Goal: Task Accomplishment & Management: Complete application form

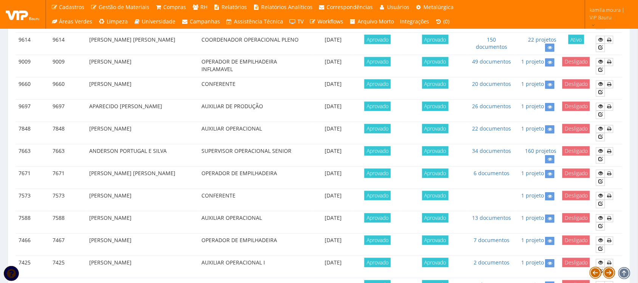
scroll to position [520, 0]
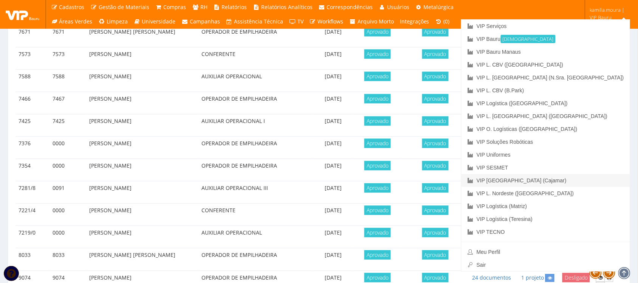
click at [595, 181] on link "VIP [GEOGRAPHIC_DATA] (Cajamar)" at bounding box center [545, 180] width 169 height 13
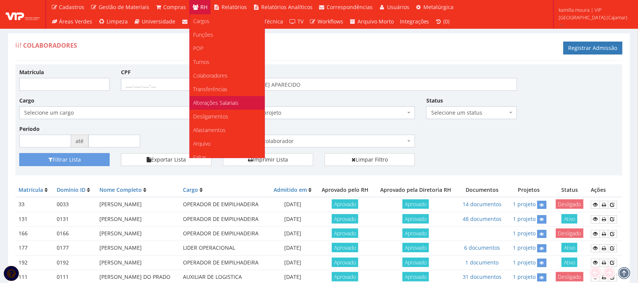
scroll to position [47, 0]
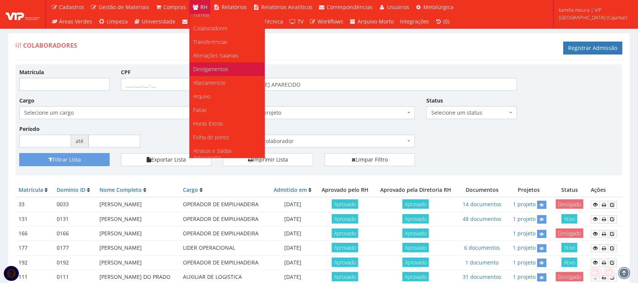
click at [216, 67] on span "Desligamentos" at bounding box center [210, 68] width 35 height 7
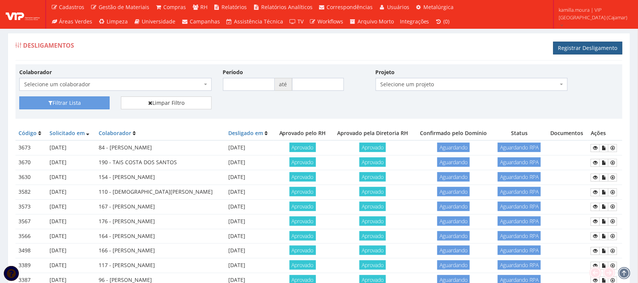
click at [592, 48] on link "Registrar Desligamento" at bounding box center [587, 48] width 69 height 13
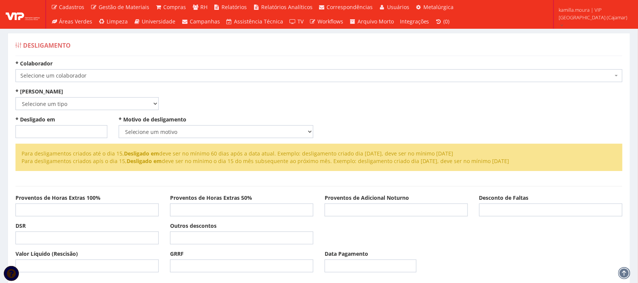
click at [193, 79] on span "Selecione um colaborador" at bounding box center [316, 76] width 593 height 8
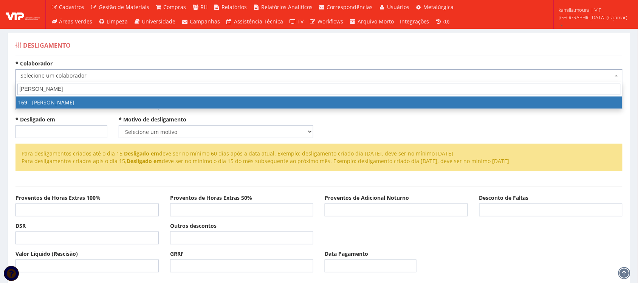
type input "RONE"
select select "4056"
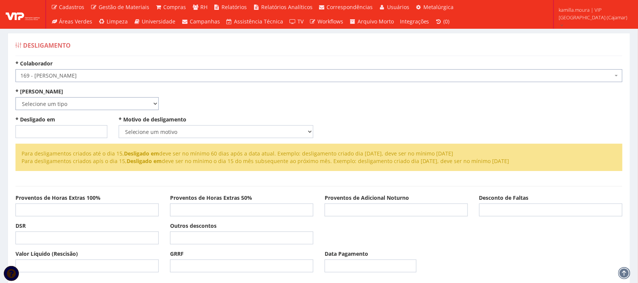
click at [102, 110] on select "Selecione um tipo Indenizado Trabalhando" at bounding box center [86, 103] width 143 height 13
select select "indenizado"
click at [15, 97] on select "Selecione um tipo Indenizado Trabalhando" at bounding box center [86, 103] width 143 height 13
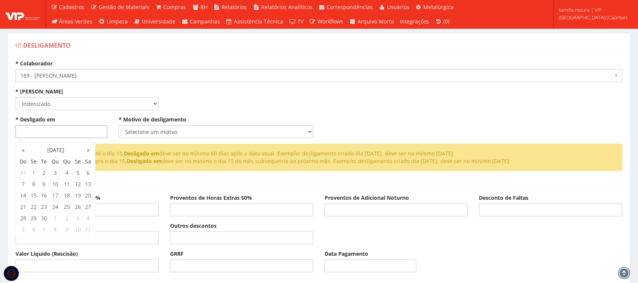
click at [38, 133] on input "* Desligado em" at bounding box center [61, 131] width 92 height 13
type input "05/09/2025"
click at [133, 129] on select "Selecione um motivo Com Justa Causa Sem Justa Causa Pedido de Demissão Término …" at bounding box center [216, 131] width 195 height 13
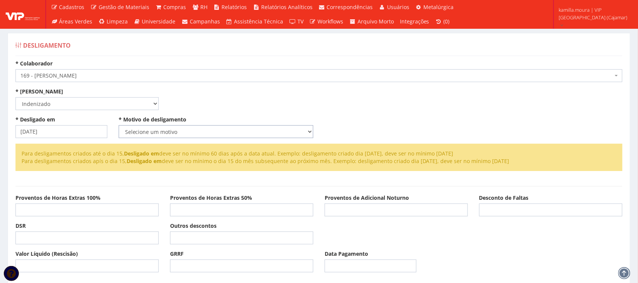
select select "sem_justa_causa"
click at [119, 125] on select "Selecione um motivo Com Justa Causa Sem Justa Causa Pedido de Demissão Término …" at bounding box center [216, 131] width 195 height 13
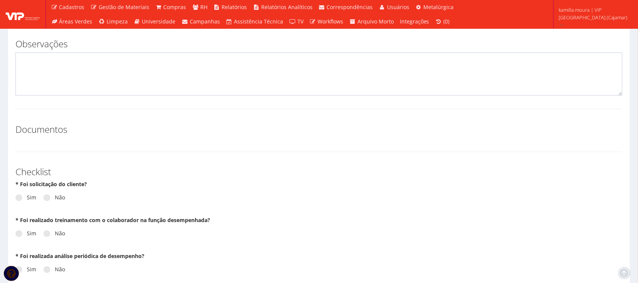
scroll to position [283, 0]
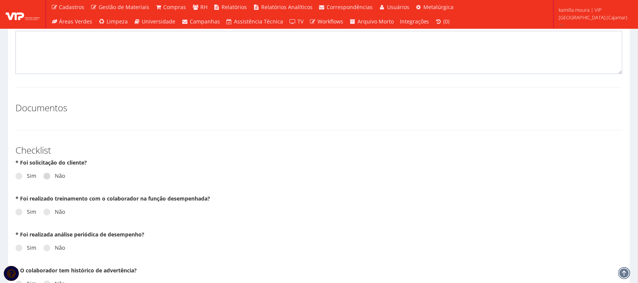
click at [57, 178] on label "Não" at bounding box center [54, 176] width 22 height 8
click at [57, 178] on input "Não" at bounding box center [57, 176] width 5 height 5
radio input "true"
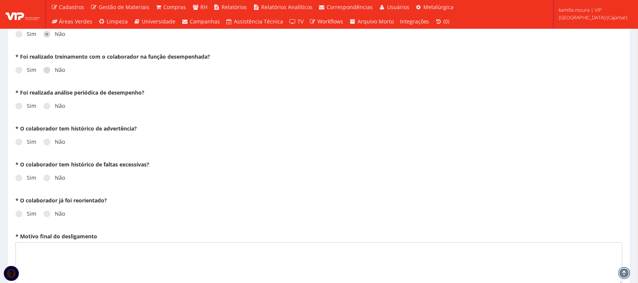
click at [58, 69] on label "Não" at bounding box center [54, 71] width 22 height 8
click at [58, 69] on input "Não" at bounding box center [57, 70] width 5 height 5
radio input "true"
click at [52, 108] on label "Não" at bounding box center [54, 106] width 22 height 8
click at [55, 108] on input "Não" at bounding box center [57, 106] width 5 height 5
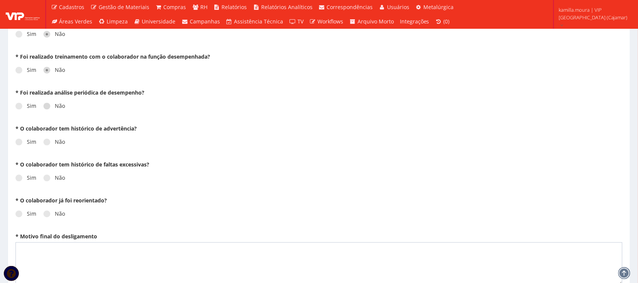
radio input "true"
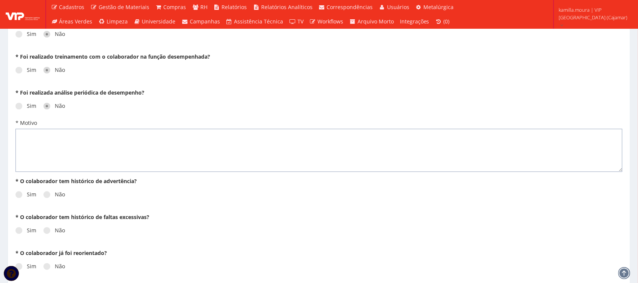
click at [52, 149] on textarea "* Motivo" at bounding box center [318, 150] width 607 height 43
type textarea "N/A"
click at [63, 196] on label "Não" at bounding box center [54, 195] width 22 height 8
click at [60, 196] on input "Não" at bounding box center [57, 194] width 5 height 5
radio input "true"
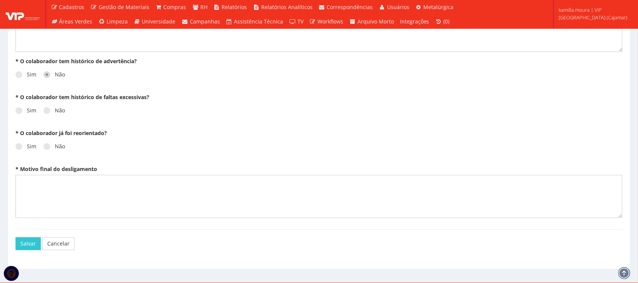
scroll to position [558, 0]
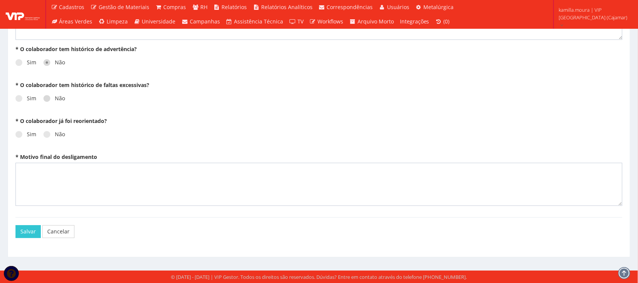
click at [53, 96] on label "Não" at bounding box center [54, 98] width 22 height 8
click at [55, 96] on input "Não" at bounding box center [57, 98] width 5 height 5
radio input "true"
click at [51, 133] on label "Não" at bounding box center [54, 134] width 22 height 8
click at [55, 133] on input "Não" at bounding box center [57, 134] width 5 height 5
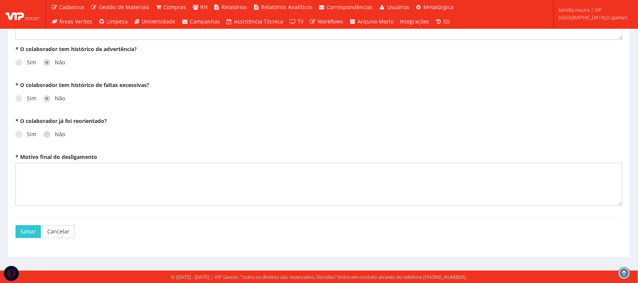
radio input "true"
click at [46, 172] on textarea "* Motivo final do desligamento" at bounding box center [318, 183] width 607 height 43
type textarea "N/A"
click at [28, 231] on button "Salvar" at bounding box center [27, 231] width 25 height 13
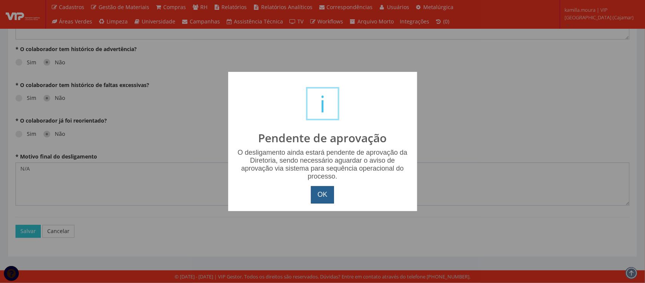
click at [322, 196] on button "OK" at bounding box center [322, 194] width 23 height 17
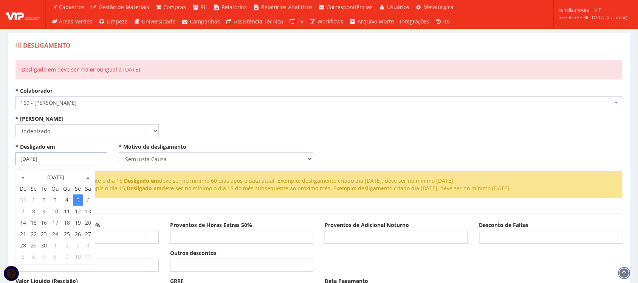
drag, startPoint x: 9, startPoint y: 156, endPoint x: 0, endPoint y: 154, distance: 9.6
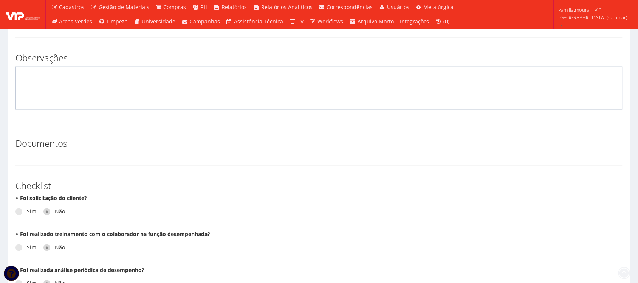
scroll to position [283, 0]
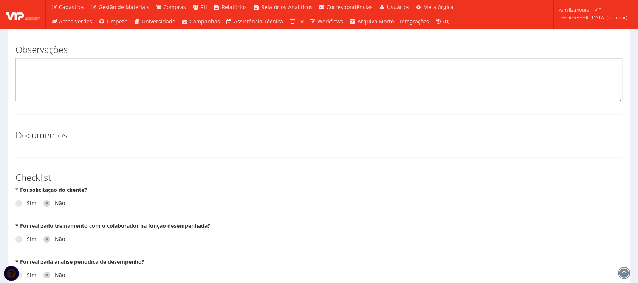
type input "[DATE]"
click at [121, 70] on textarea at bounding box center [318, 79] width 607 height 43
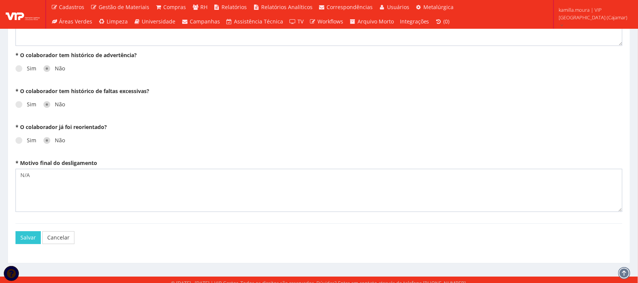
scroll to position [586, 0]
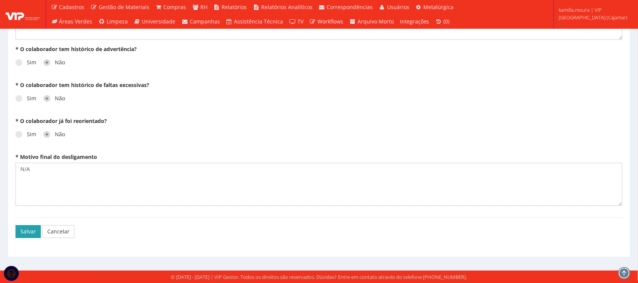
type textarea "DESLIGADO EM [DATE]"
click at [25, 231] on button "Salvar" at bounding box center [27, 231] width 25 height 13
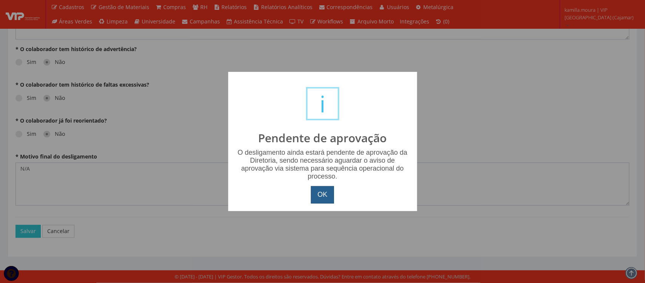
click at [322, 195] on button "OK" at bounding box center [322, 194] width 23 height 17
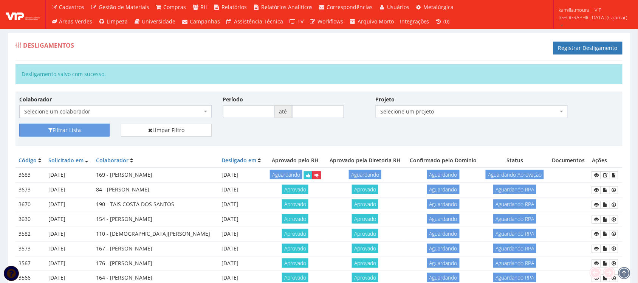
click at [314, 178] on icon at bounding box center [316, 175] width 4 height 5
click at [309, 178] on icon "submit" at bounding box center [308, 175] width 4 height 5
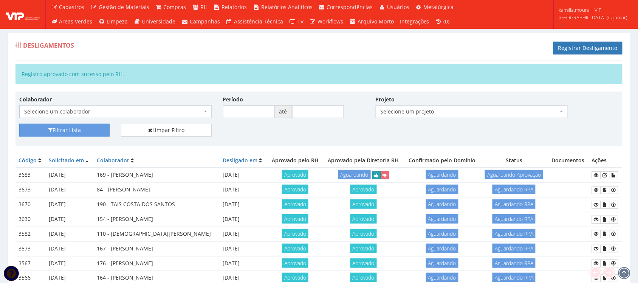
click at [379, 178] on icon "submit" at bounding box center [376, 175] width 4 height 5
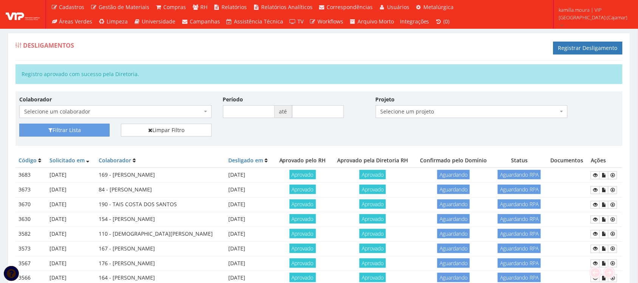
click at [372, 55] on div "Desligamentos Registrar Desligamento" at bounding box center [318, 49] width 607 height 23
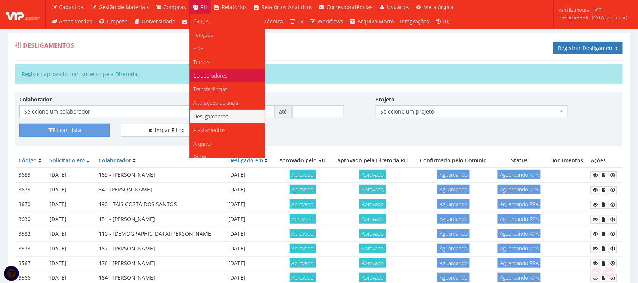
click at [210, 76] on span "Colaboradores" at bounding box center [210, 75] width 34 height 7
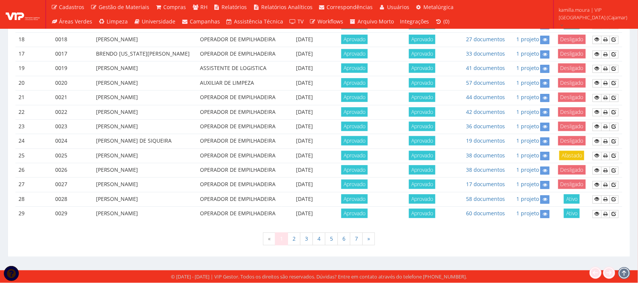
scroll to position [665, 0]
click at [356, 238] on link "7" at bounding box center [356, 238] width 13 height 13
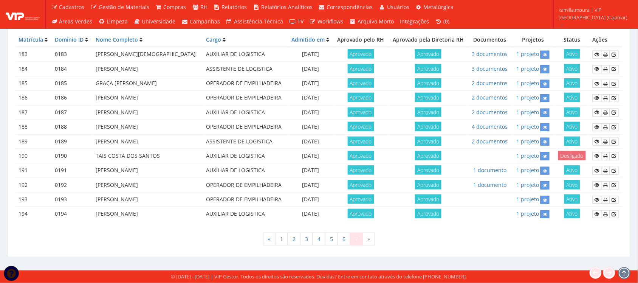
scroll to position [250, 0]
click at [343, 235] on link "6" at bounding box center [343, 238] width 13 height 13
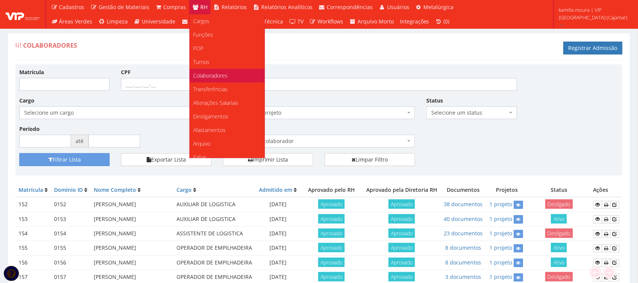
click at [214, 78] on span "Colaboradores" at bounding box center [210, 75] width 34 height 7
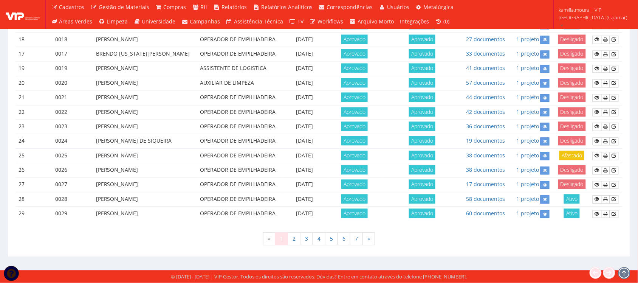
scroll to position [665, 0]
click at [347, 240] on link "6" at bounding box center [343, 238] width 13 height 13
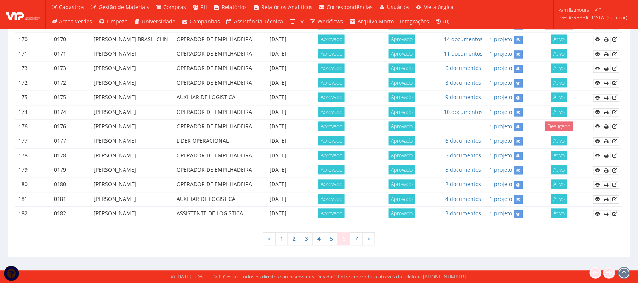
scroll to position [665, 0]
click at [355, 242] on link "7" at bounding box center [356, 238] width 13 height 13
